Goal: Find specific page/section: Find specific page/section

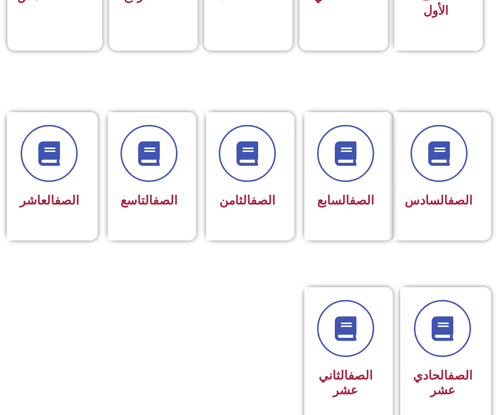
scroll to position [442, 0]
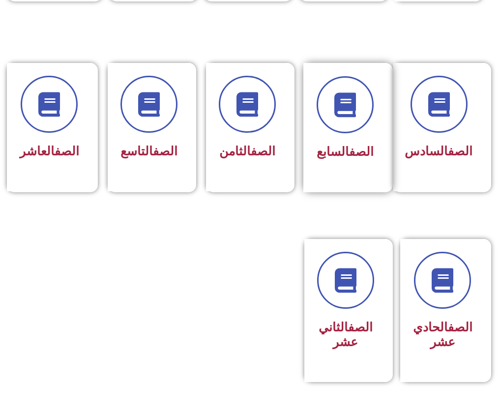
click at [327, 76] on div "الصف السابع" at bounding box center [345, 120] width 57 height 88
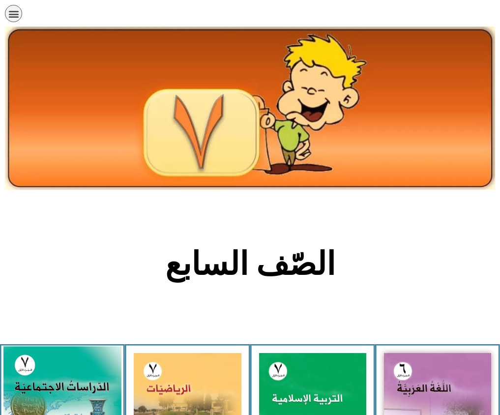
click at [44, 346] on img at bounding box center [62, 419] width 118 height 147
click at [50, 346] on img at bounding box center [62, 419] width 118 height 147
click at [49, 346] on img at bounding box center [62, 419] width 118 height 147
click at [50, 346] on img at bounding box center [62, 419] width 118 height 147
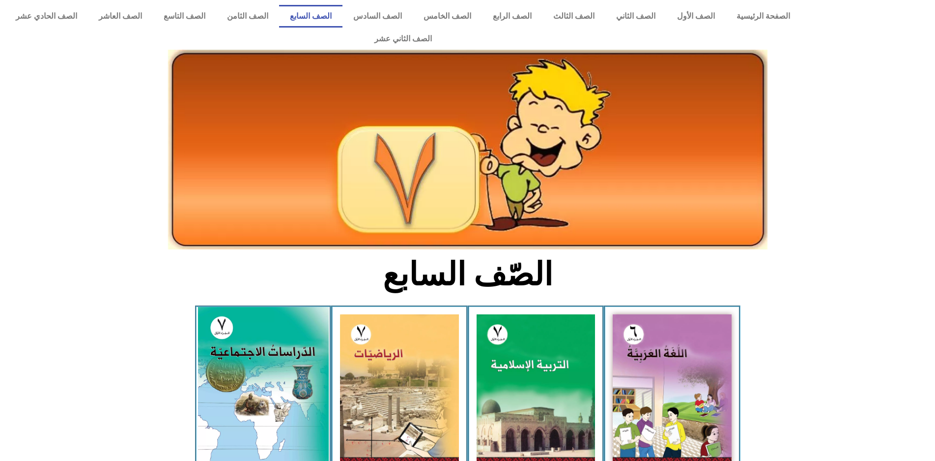
click at [278, 376] on img at bounding box center [263, 388] width 131 height 163
click at [268, 330] on img at bounding box center [263, 388] width 131 height 163
click at [268, 333] on img at bounding box center [263, 388] width 131 height 163
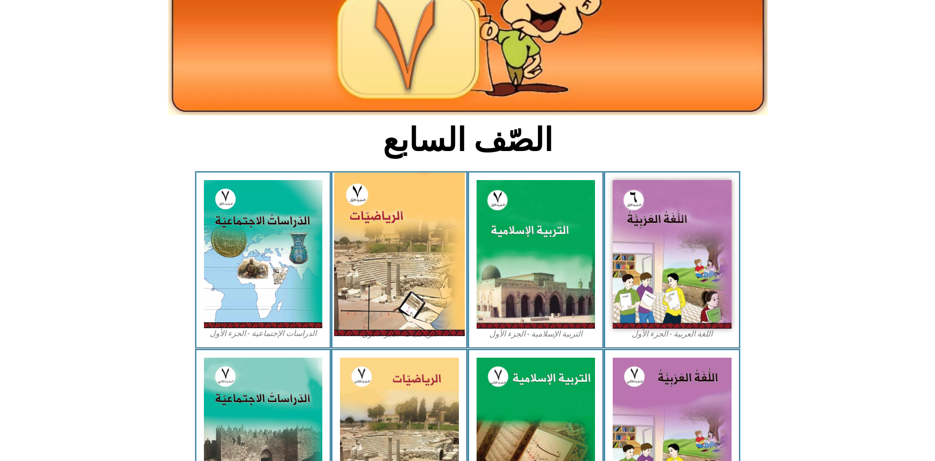
scroll to position [133, 0]
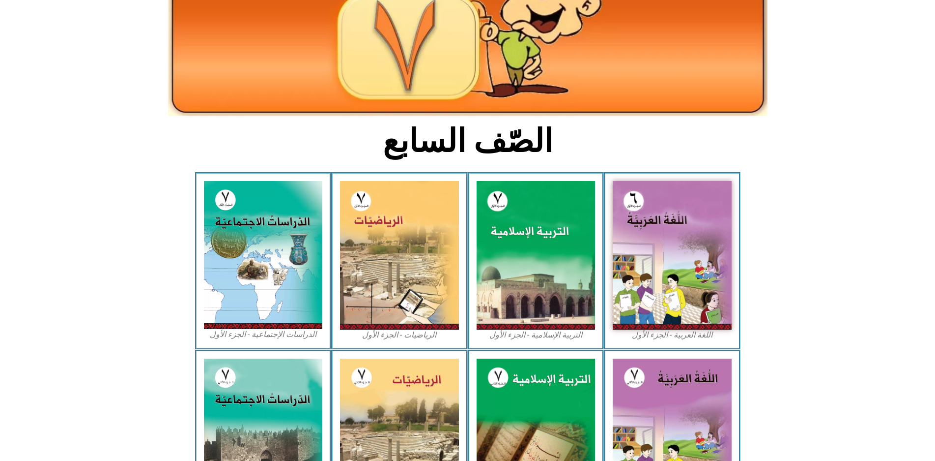
click at [242, 329] on figcaption "الدراسات الإجتماعية - الجزء الأول​" at bounding box center [263, 334] width 119 height 11
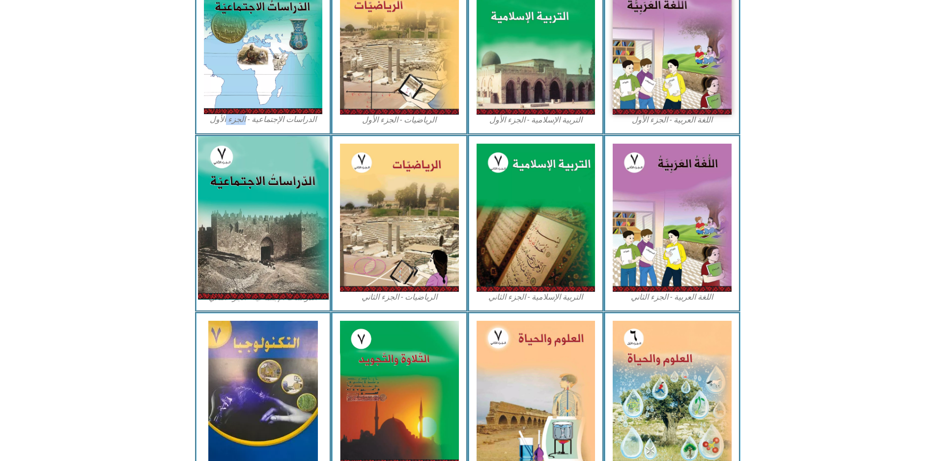
scroll to position [379, 0]
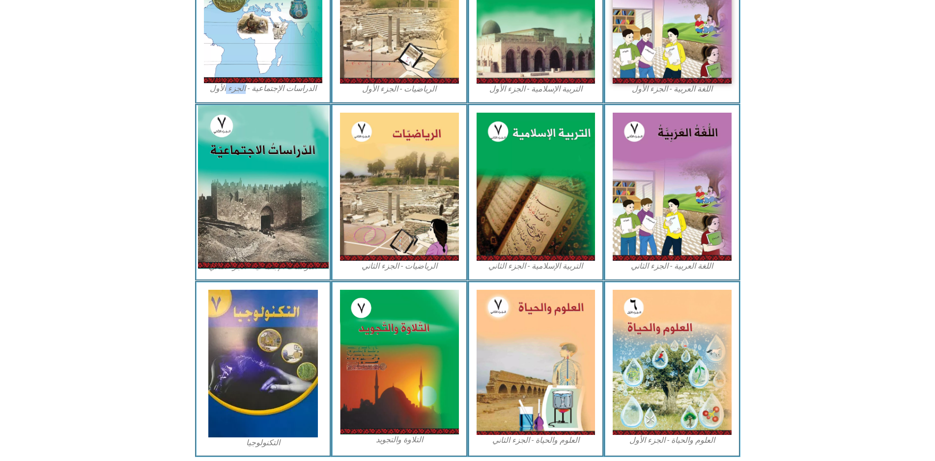
click at [279, 173] on img at bounding box center [263, 186] width 131 height 163
click at [272, 231] on img at bounding box center [263, 186] width 131 height 163
drag, startPoint x: 277, startPoint y: 202, endPoint x: 279, endPoint y: 186, distance: 15.9
click at [279, 186] on img at bounding box center [263, 186] width 131 height 163
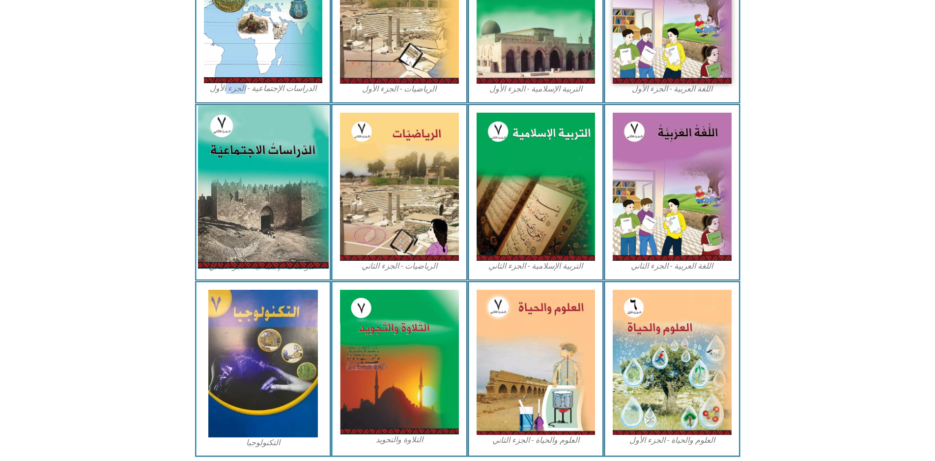
click at [279, 186] on img at bounding box center [263, 186] width 131 height 163
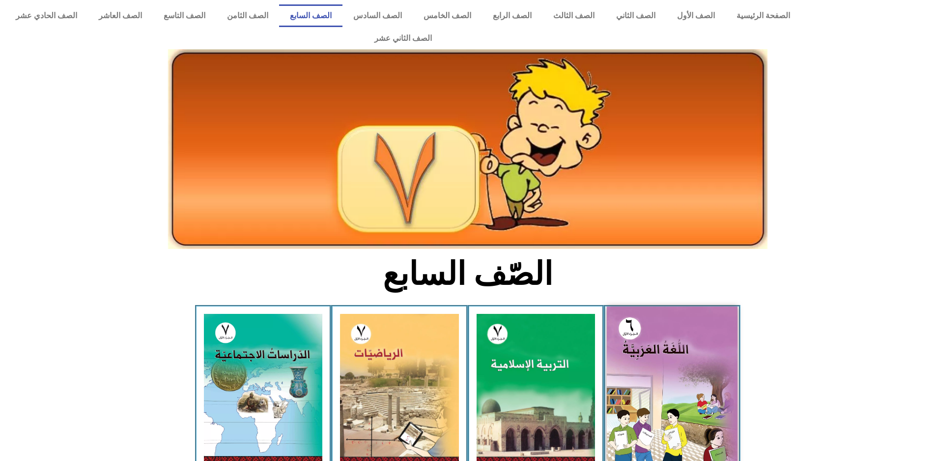
scroll to position [0, 0]
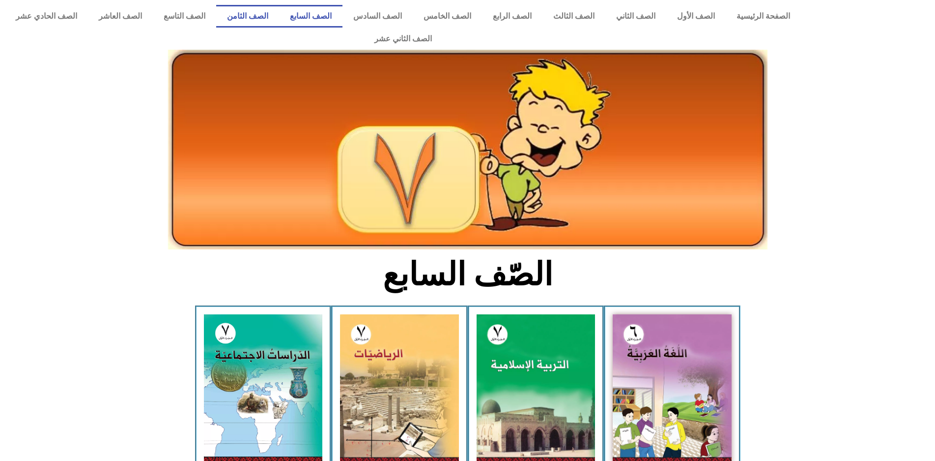
click at [279, 19] on link "الصف الثامن" at bounding box center [247, 16] width 63 height 23
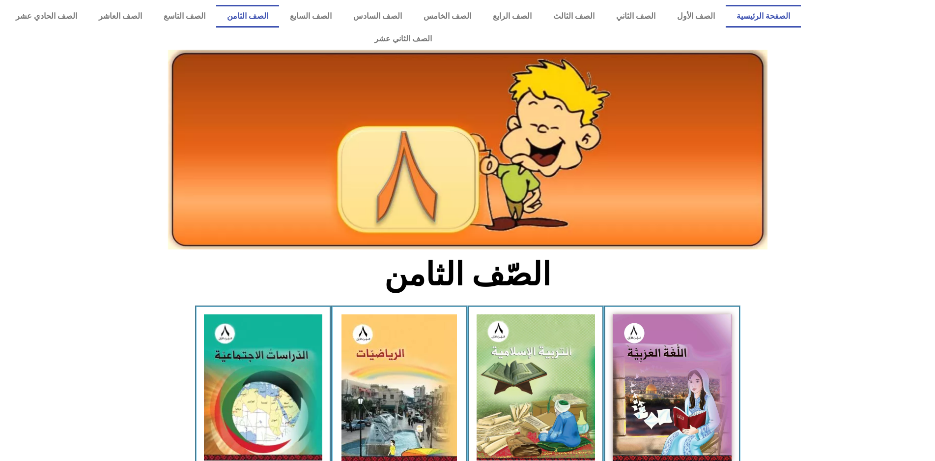
click at [764, 14] on link "الصفحة الرئيسية" at bounding box center [763, 16] width 75 height 23
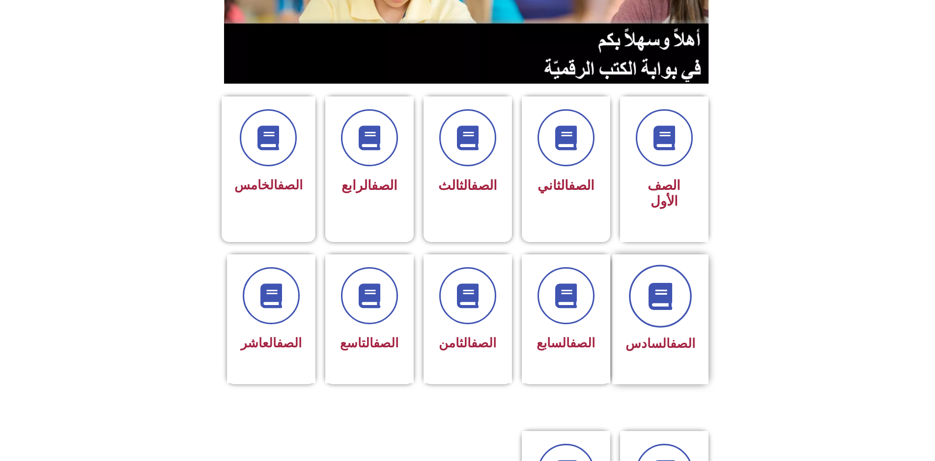
scroll to position [143, 0]
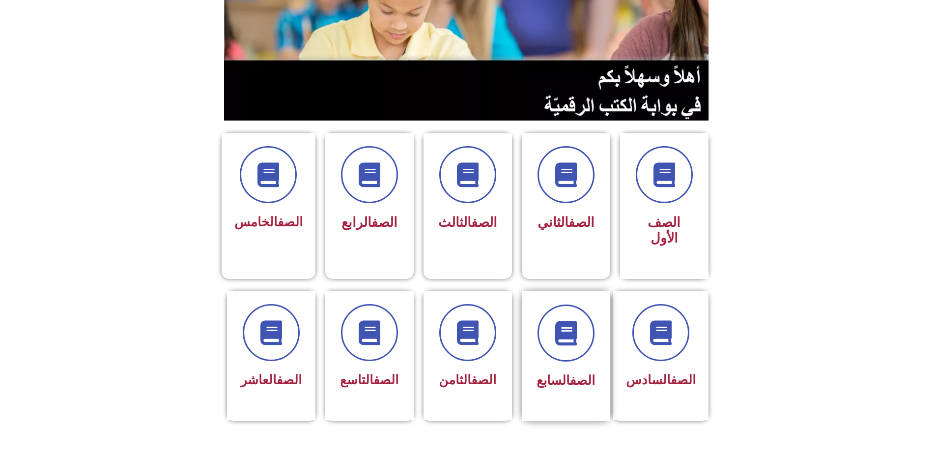
click at [596, 304] on div at bounding box center [566, 332] width 62 height 57
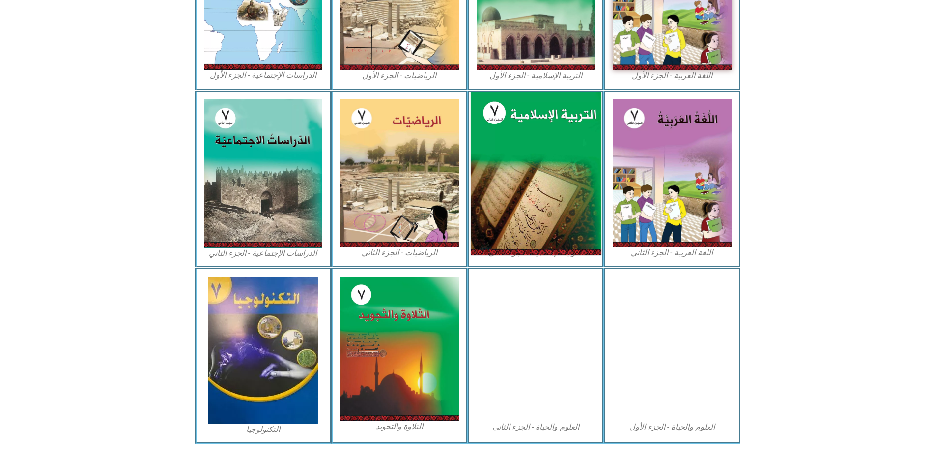
scroll to position [393, 0]
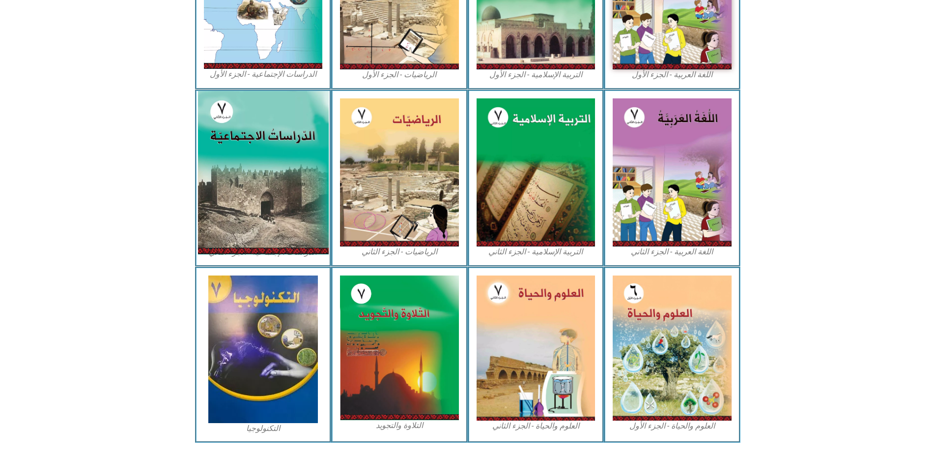
click at [258, 125] on img at bounding box center [263, 171] width 131 height 163
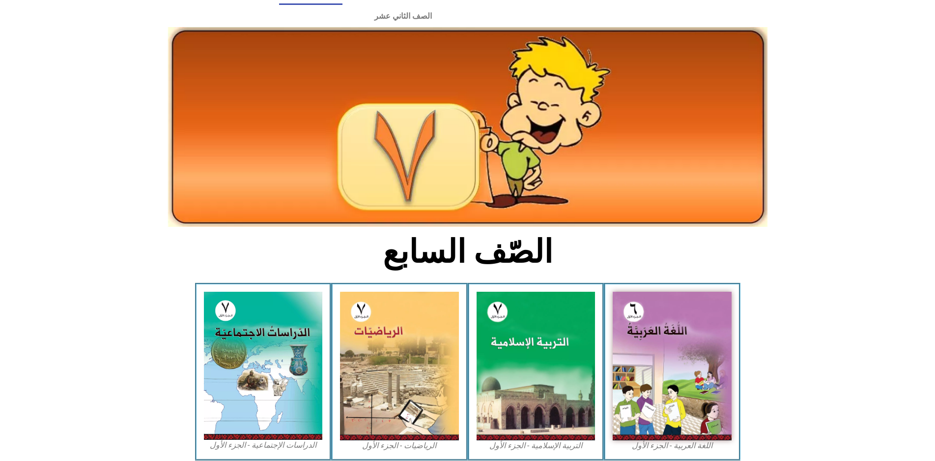
scroll to position [0, 0]
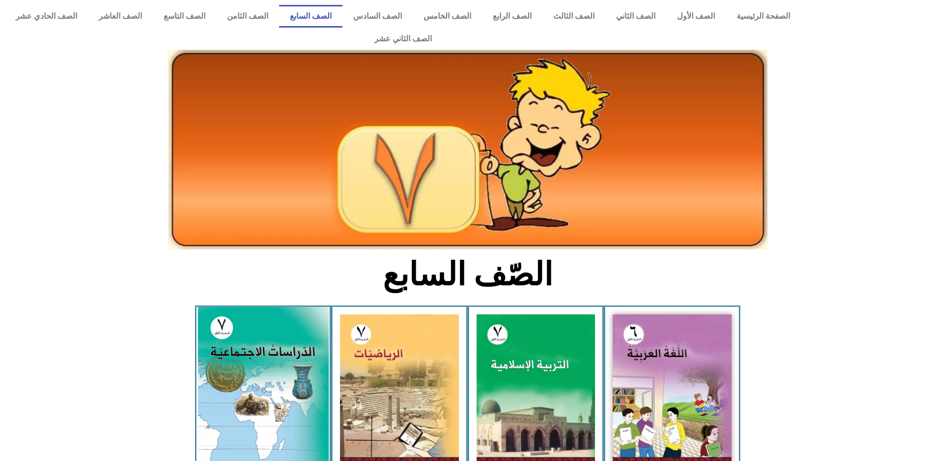
click at [255, 307] on img at bounding box center [263, 388] width 131 height 163
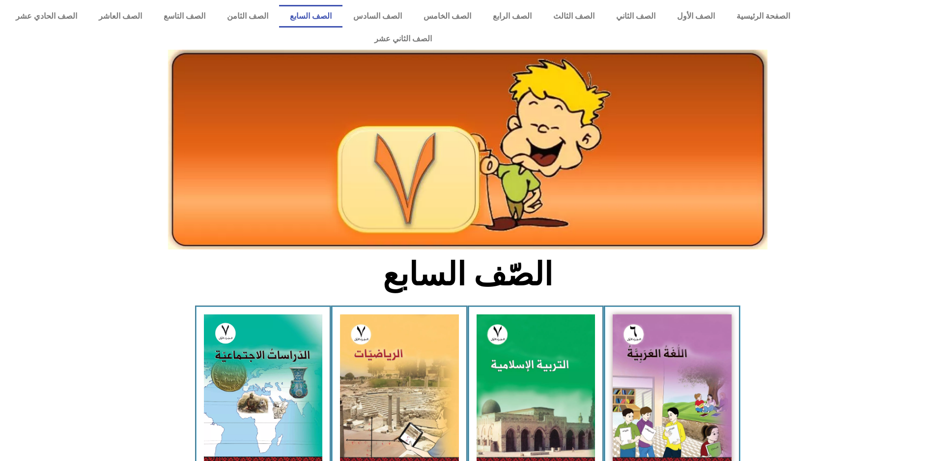
drag, startPoint x: 255, startPoint y: 298, endPoint x: 333, endPoint y: 261, distance: 86.9
click at [262, 314] on img at bounding box center [263, 388] width 119 height 148
